Goal: Task Accomplishment & Management: Use online tool/utility

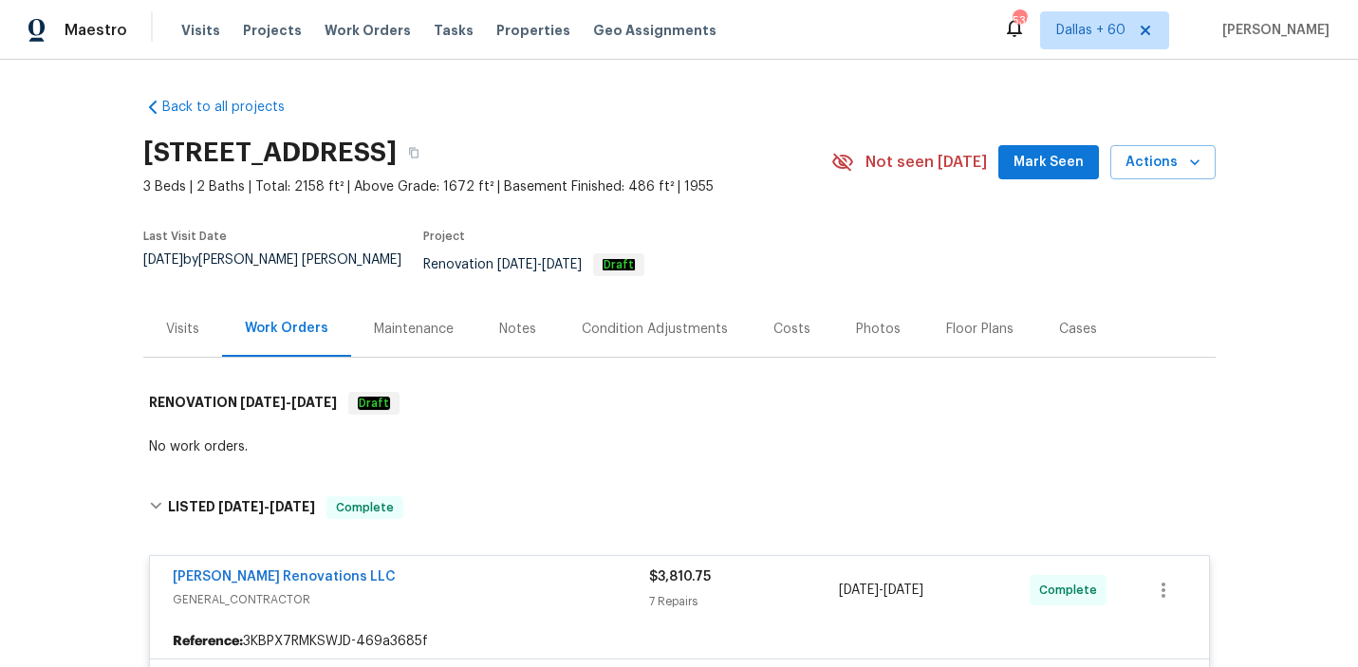
scroll to position [1425, 0]
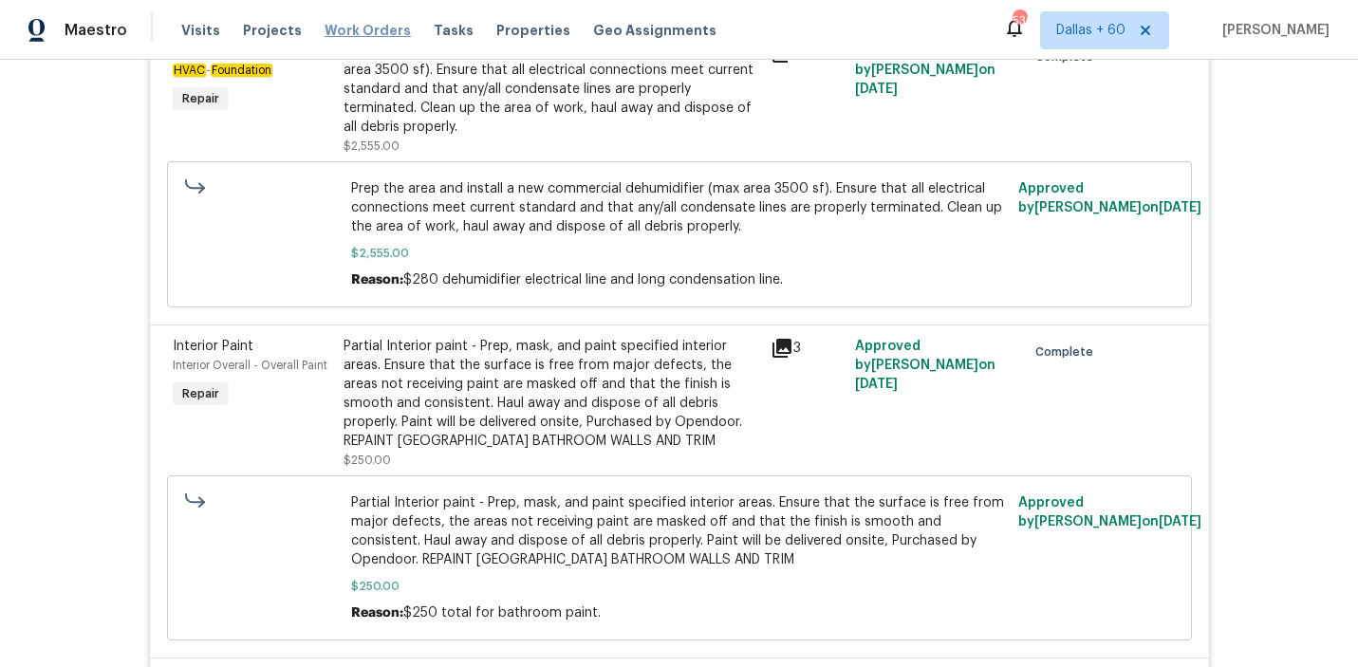
click at [346, 26] on span "Work Orders" at bounding box center [368, 30] width 86 height 19
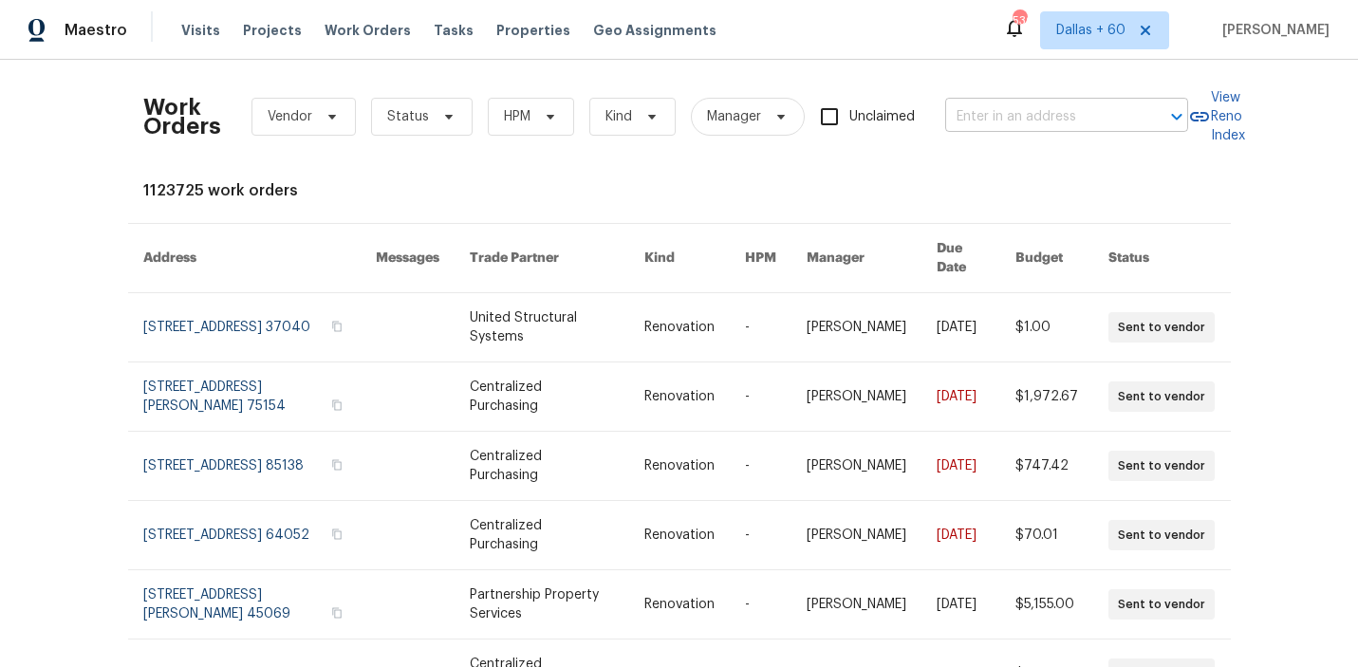
click at [1011, 126] on input "text" at bounding box center [1040, 117] width 190 height 29
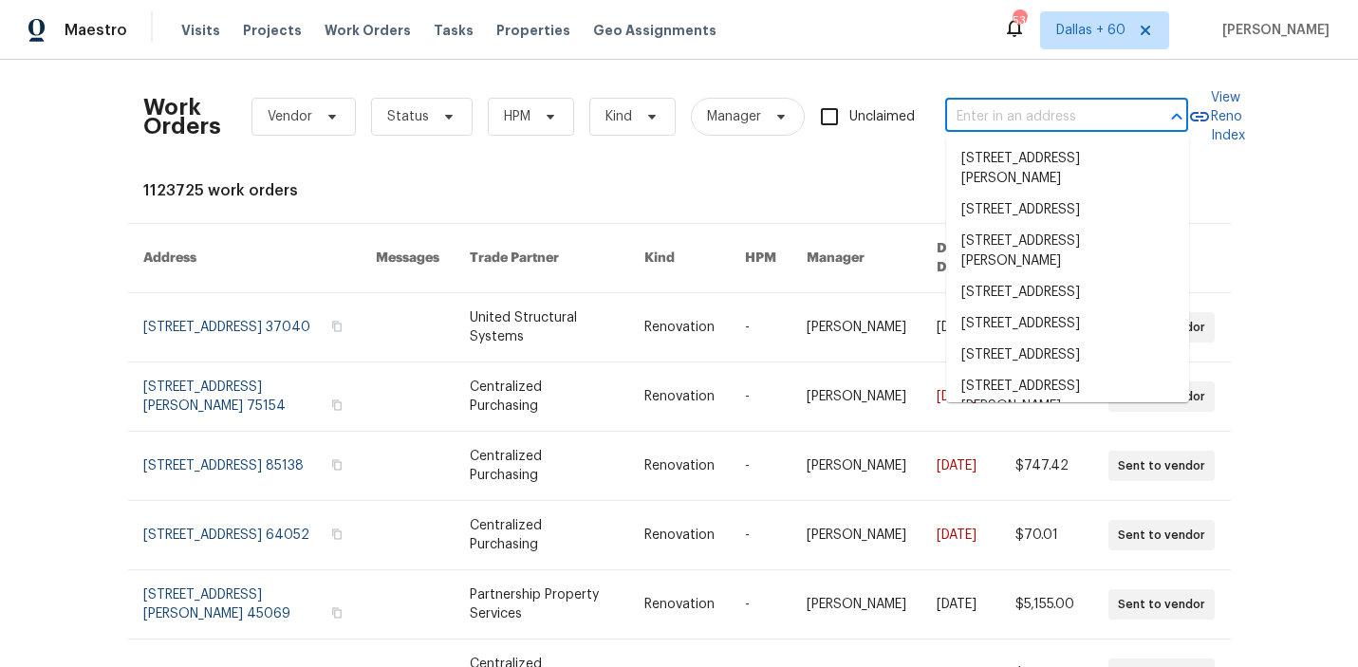
paste input "[STREET_ADDRESS]"
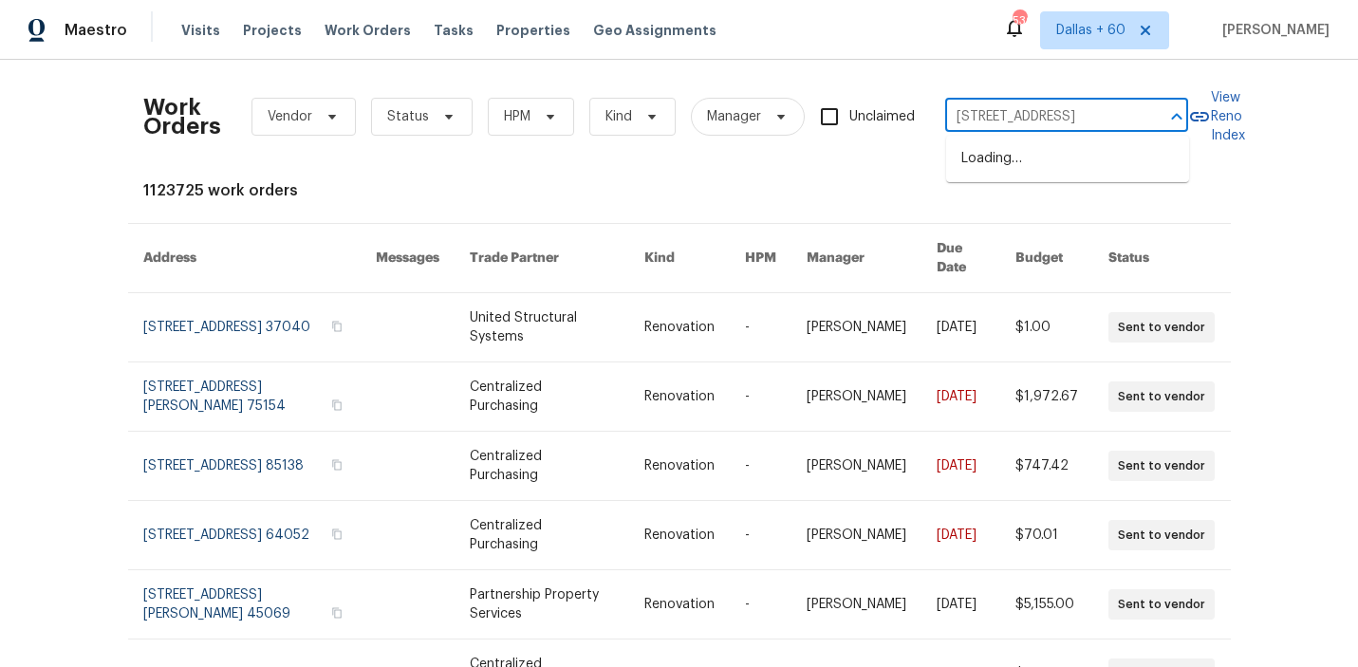
type input "[STREET_ADDRESS]"
click at [1013, 161] on li "[STREET_ADDRESS]" at bounding box center [1067, 158] width 243 height 31
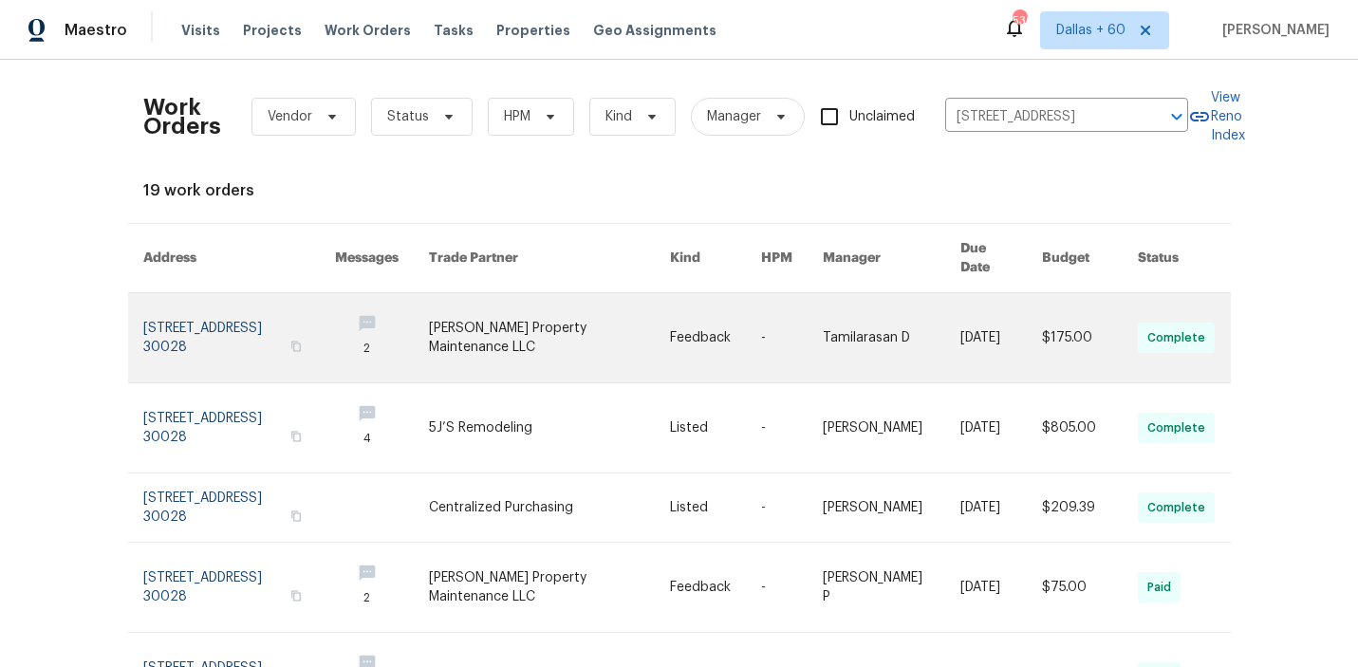
click at [607, 327] on link at bounding box center [549, 337] width 241 height 89
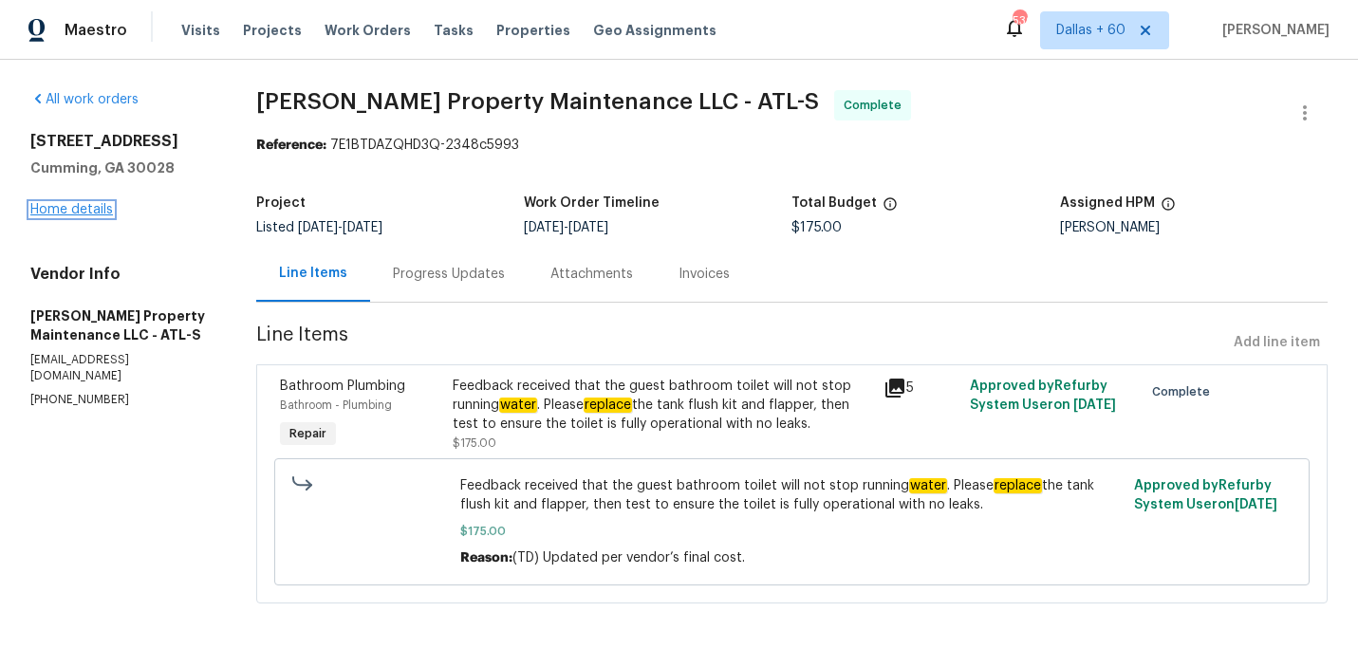
click at [82, 214] on link "Home details" at bounding box center [71, 209] width 83 height 13
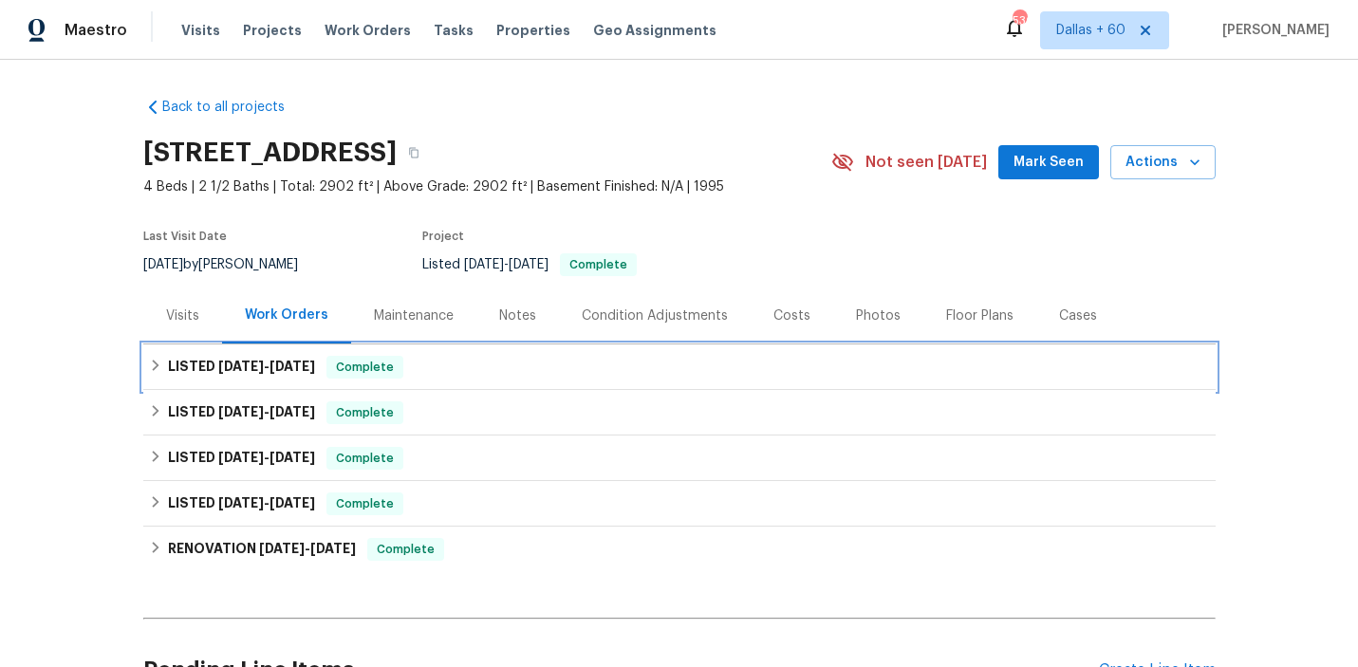
click at [522, 372] on div "LISTED [DATE] - [DATE] Complete" at bounding box center [679, 367] width 1061 height 23
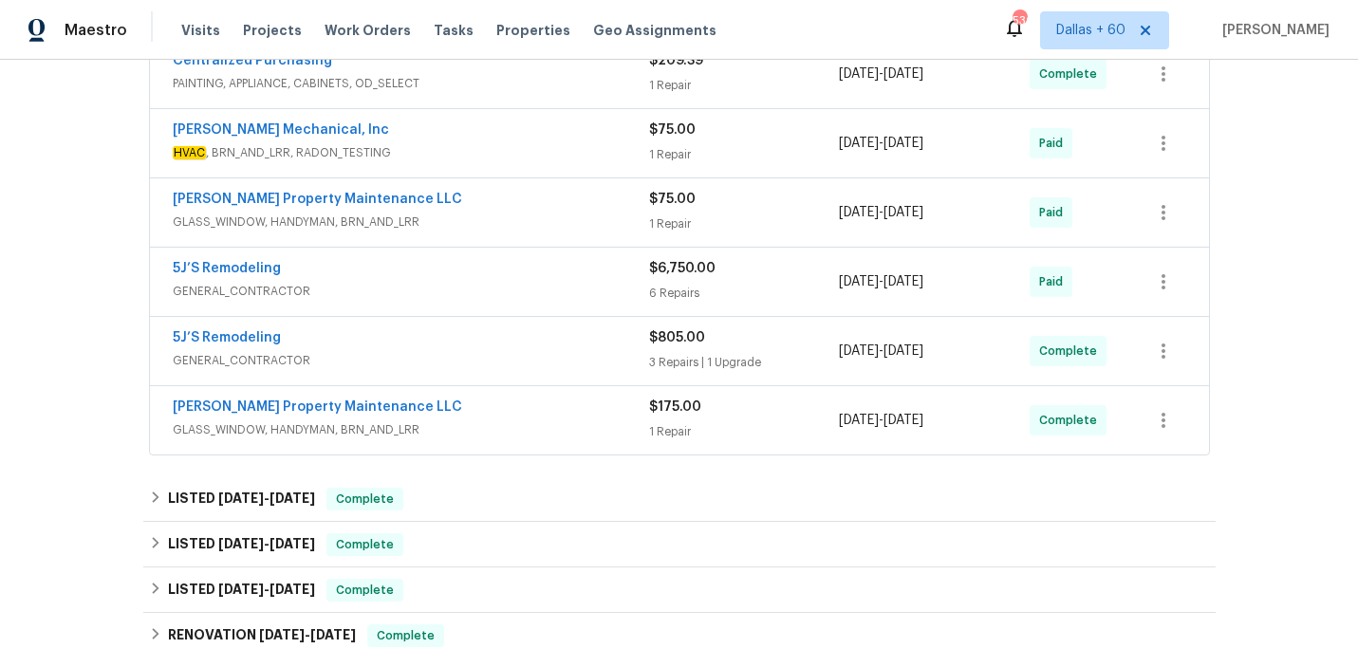
scroll to position [459, 0]
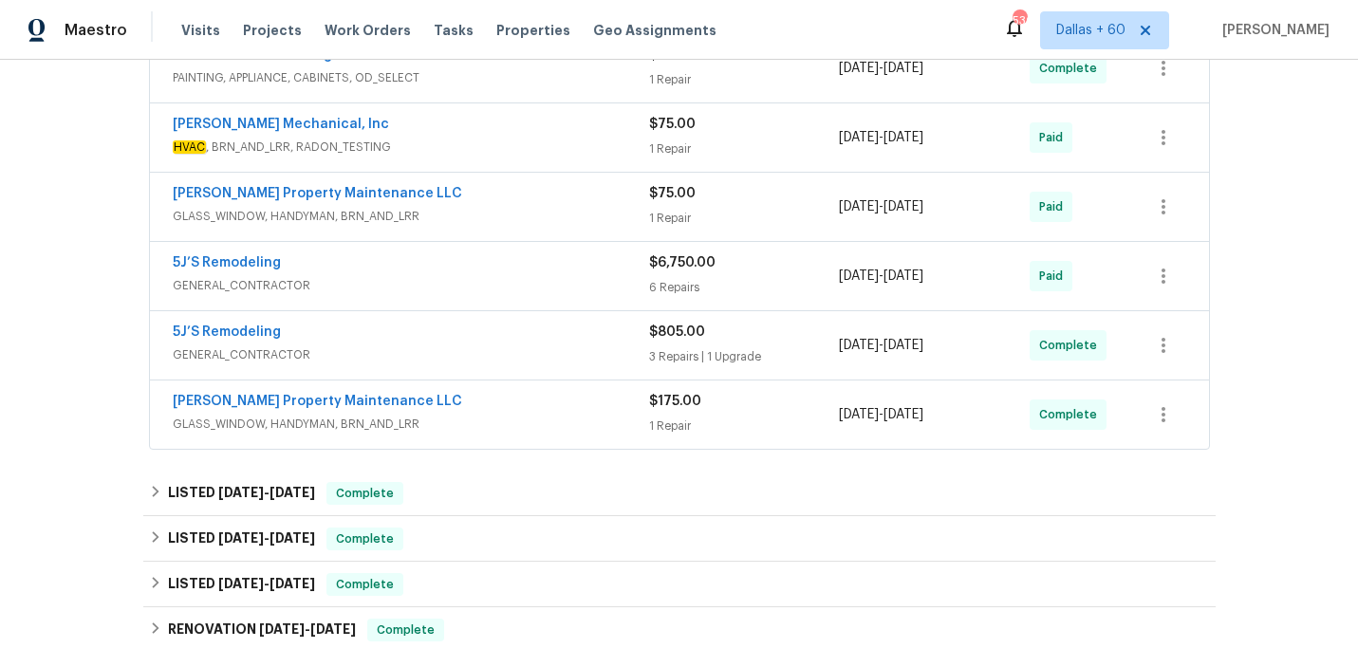
click at [527, 423] on span "GLASS_WINDOW, HANDYMAN, BRN_AND_LRR" at bounding box center [411, 424] width 476 height 19
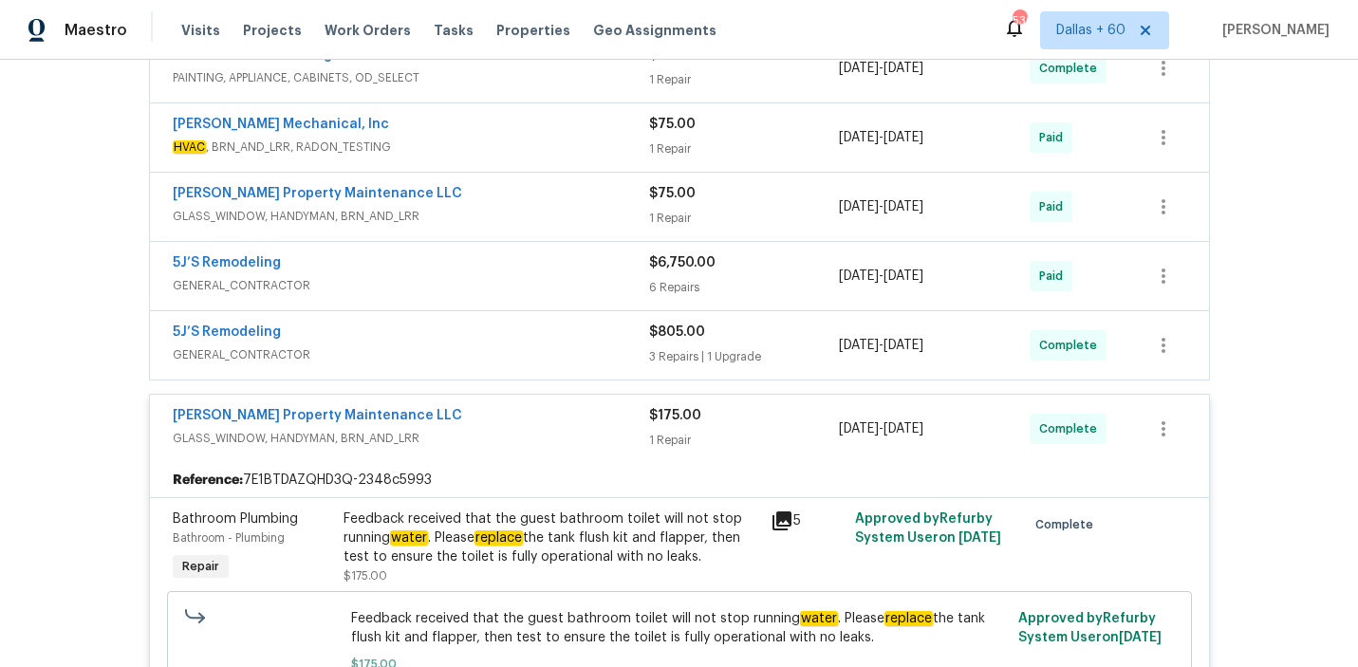
click at [521, 341] on div "5J’S Remodeling" at bounding box center [411, 334] width 476 height 23
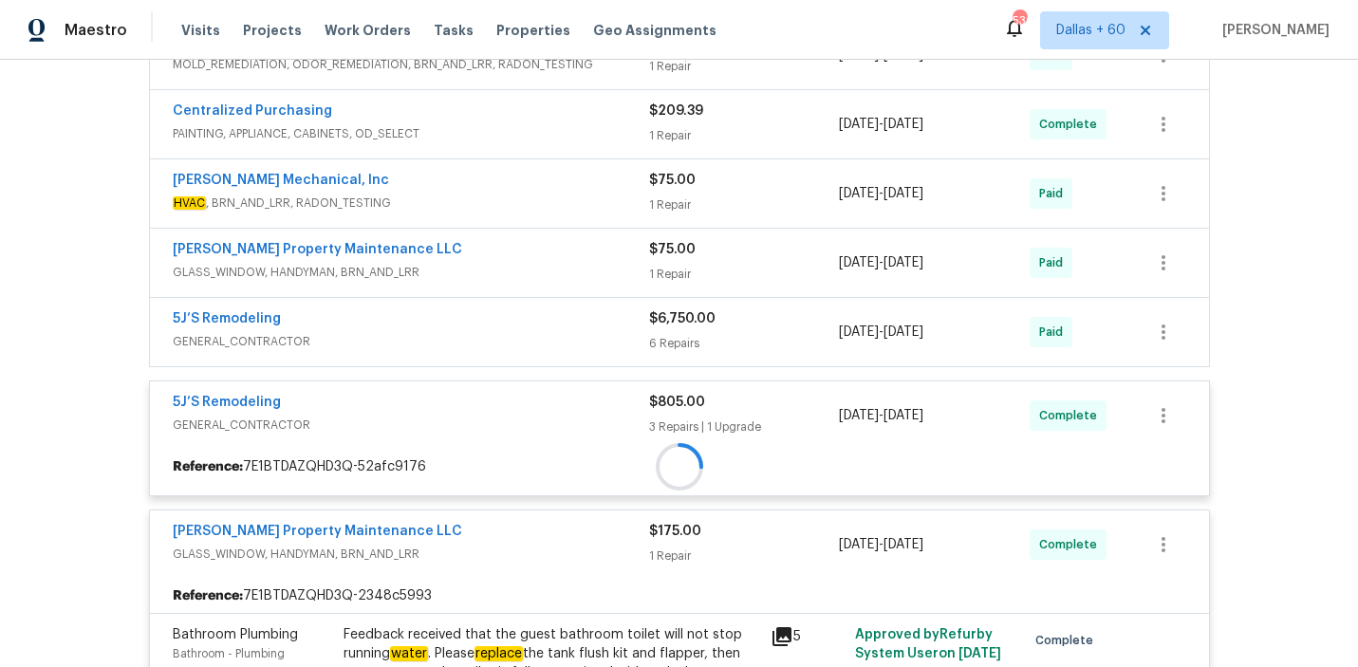
scroll to position [394, 0]
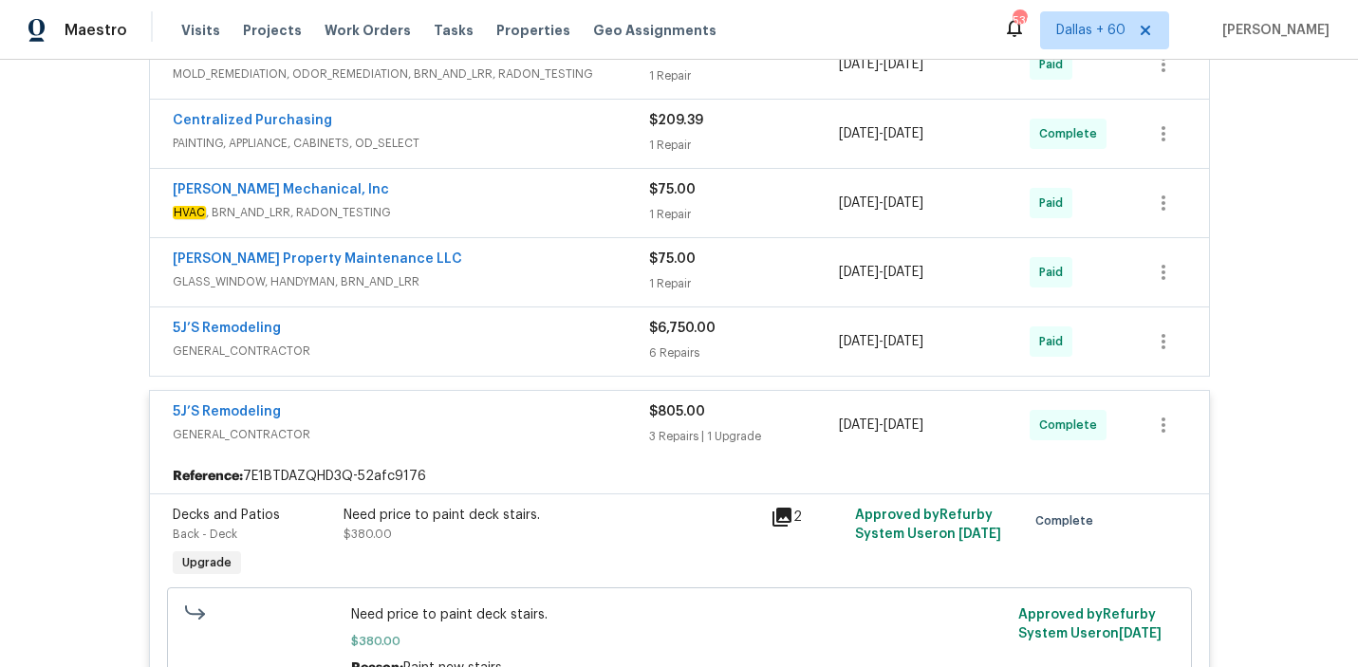
click at [526, 322] on div "5J’S Remodeling" at bounding box center [411, 330] width 476 height 23
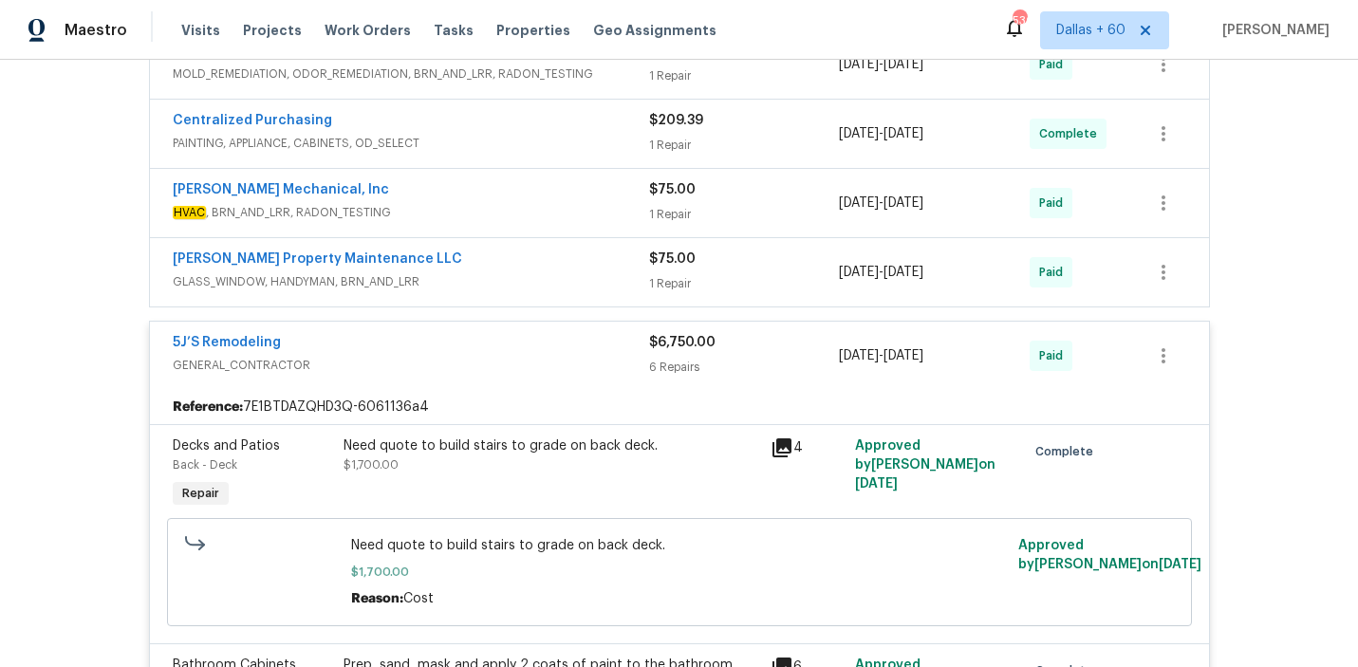
click at [524, 277] on span "GLASS_WINDOW, HANDYMAN, BRN_AND_LRR" at bounding box center [411, 281] width 476 height 19
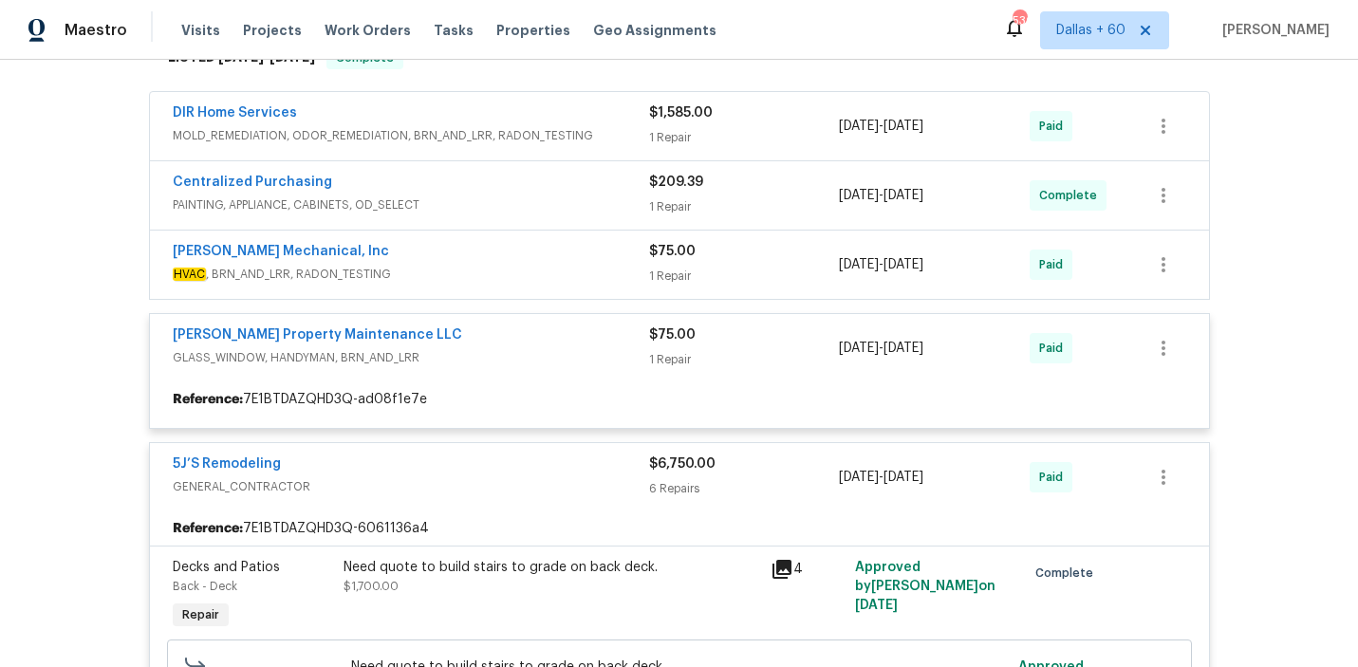
scroll to position [308, 0]
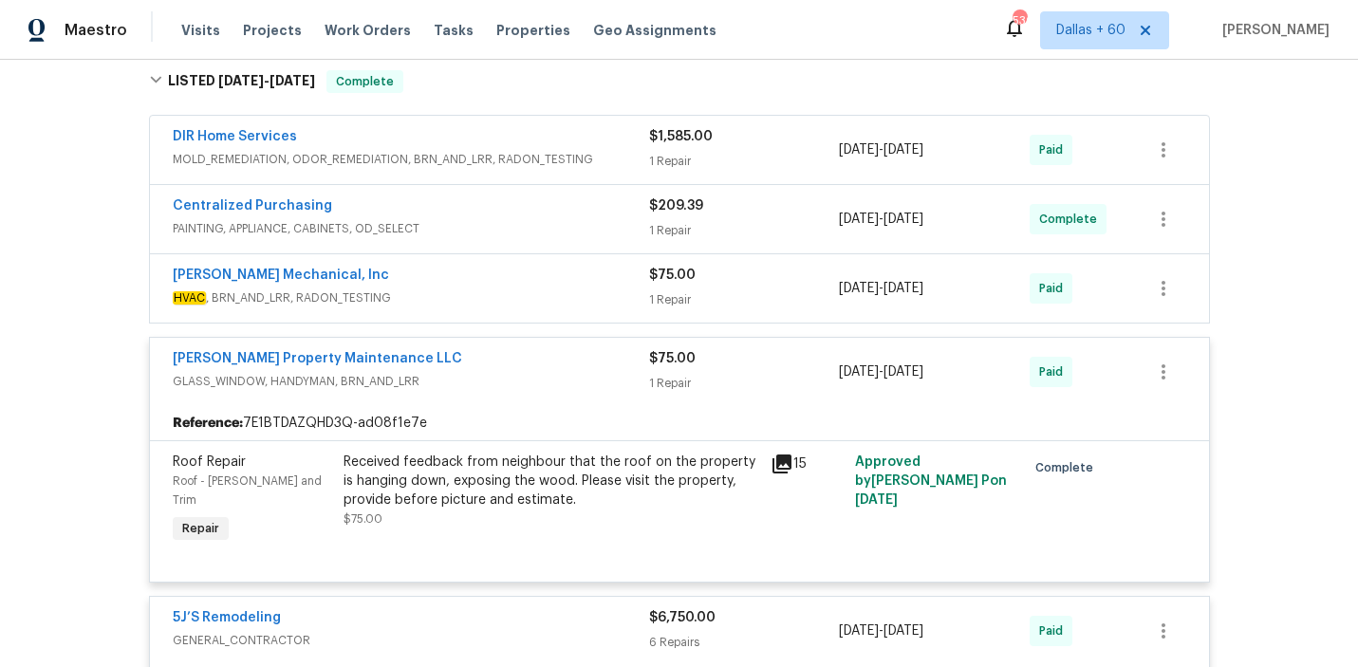
click at [524, 280] on div "[PERSON_NAME] Mechanical, Inc" at bounding box center [411, 277] width 476 height 23
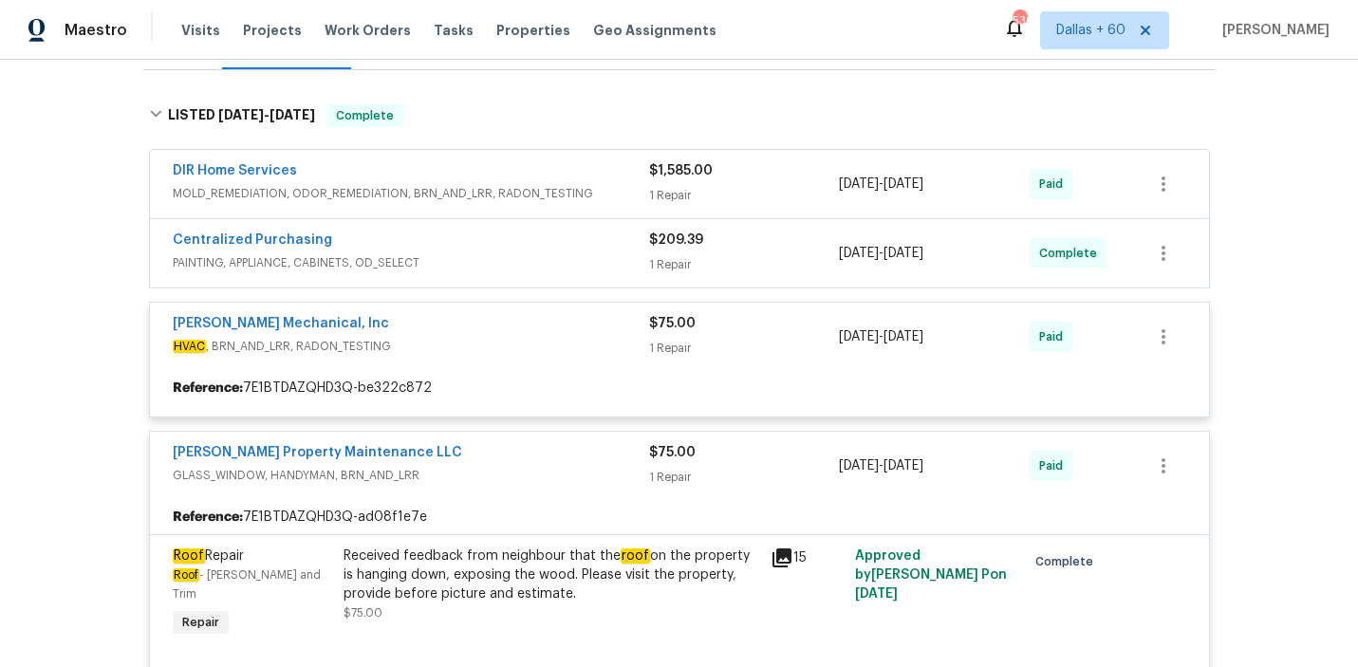
scroll to position [269, 0]
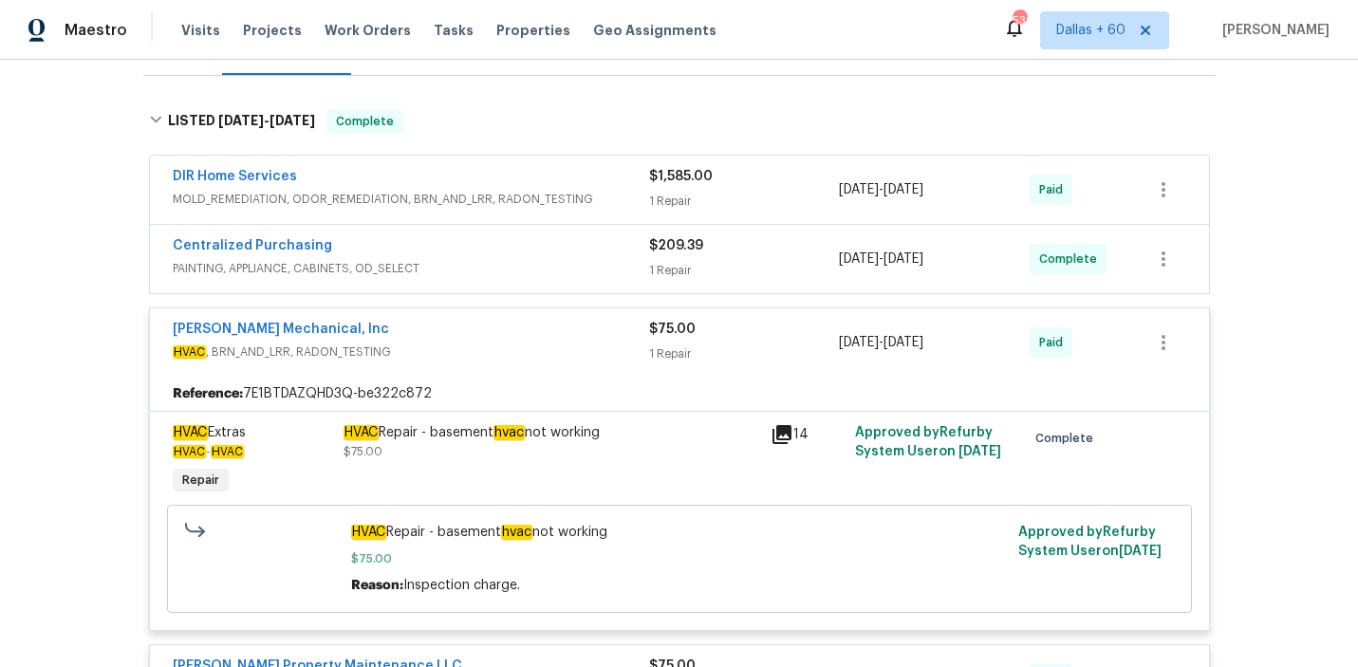
click at [520, 276] on span "PAINTING, APPLIANCE, CABINETS, OD_SELECT" at bounding box center [411, 268] width 476 height 19
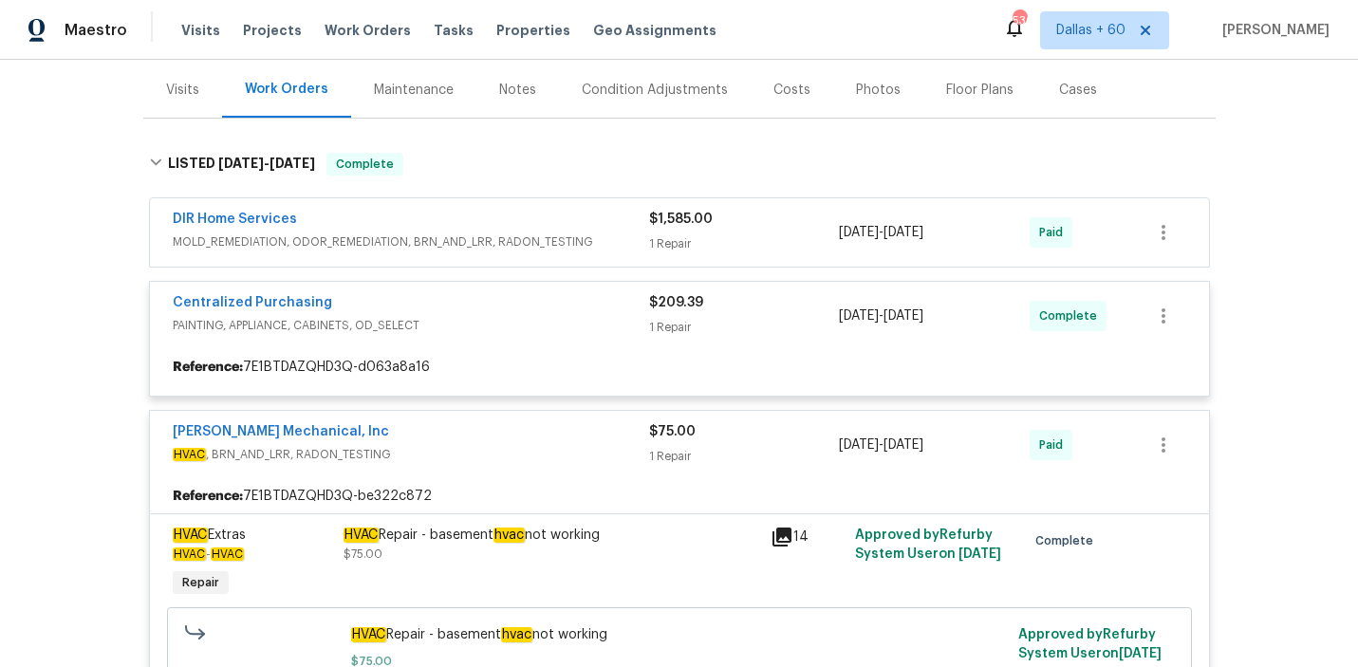
scroll to position [227, 0]
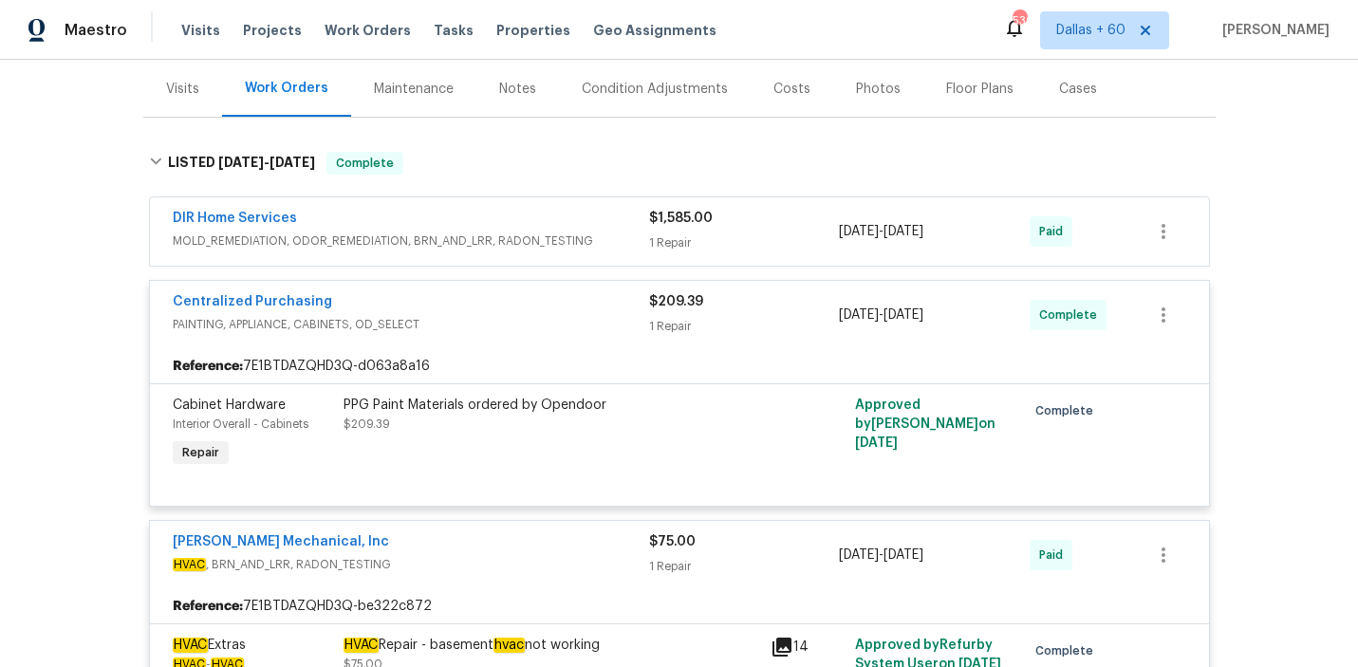
click at [524, 218] on div "DIR Home Services" at bounding box center [411, 220] width 476 height 23
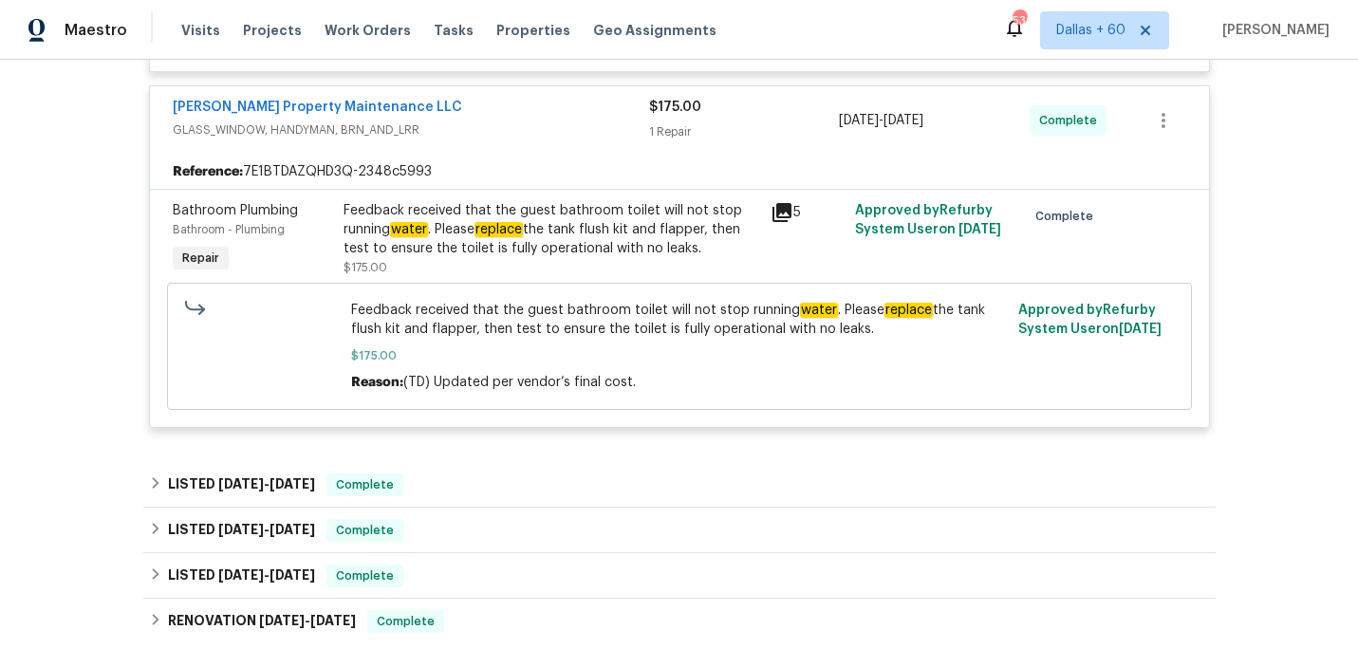
scroll to position [4467, 0]
